Goal: Book appointment/travel/reservation

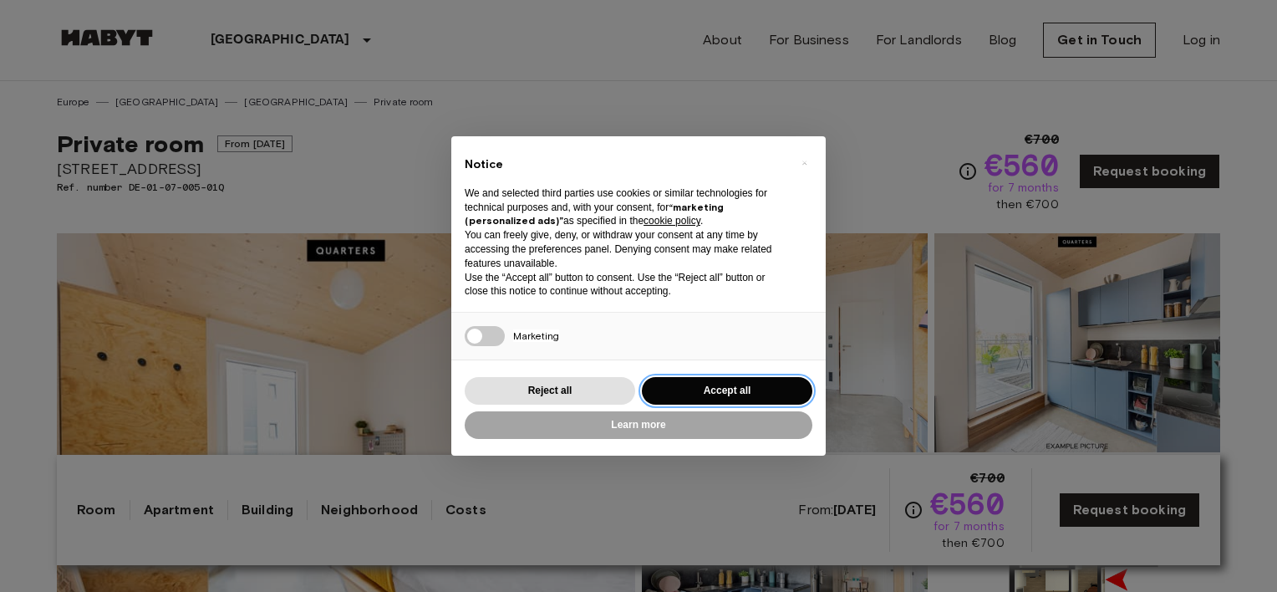
click at [702, 388] on button "Accept all" at bounding box center [727, 391] width 171 height 28
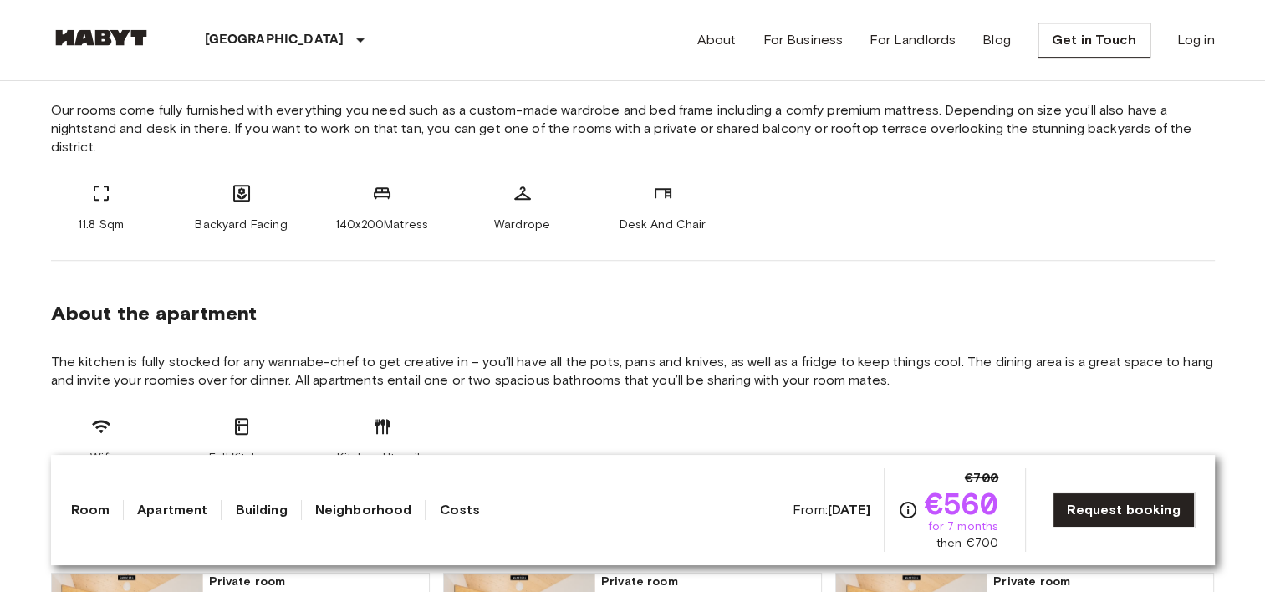
scroll to position [501, 0]
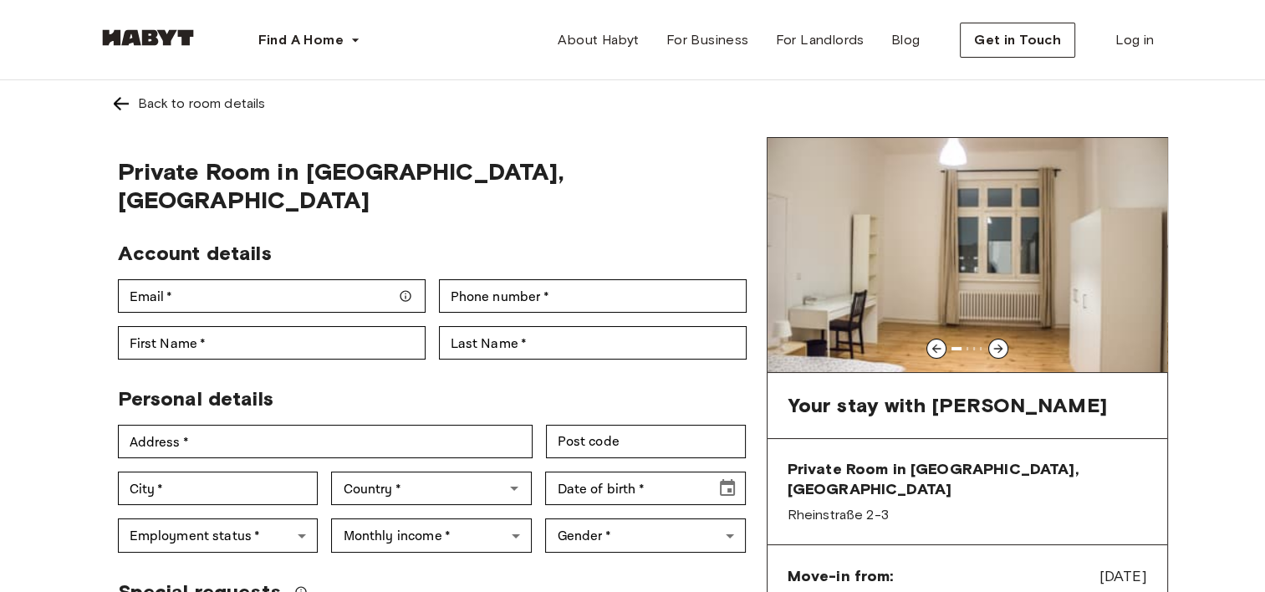
click at [0, 0] on shadow-host at bounding box center [0, 0] width 0 height 0
